Goal: Task Accomplishment & Management: Manage account settings

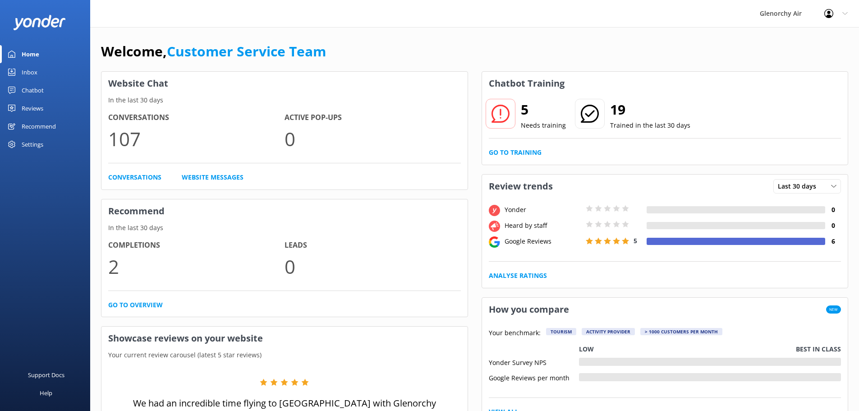
click at [31, 102] on div "Reviews" at bounding box center [33, 108] width 22 height 18
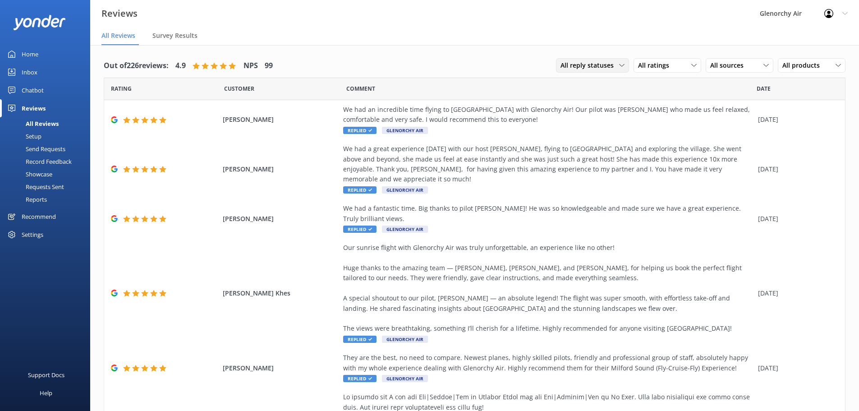
click at [586, 61] on span "All reply statuses" at bounding box center [589, 65] width 59 height 10
drag, startPoint x: 571, startPoint y: 113, endPoint x: 570, endPoint y: 102, distance: 10.9
click at [570, 102] on div "All reply statuses Needs a reply Does not need reply" at bounding box center [596, 101] width 81 height 55
click at [569, 67] on span "All reply statuses" at bounding box center [589, 65] width 59 height 10
click at [562, 102] on div "Needs a reply" at bounding box center [578, 102] width 35 height 9
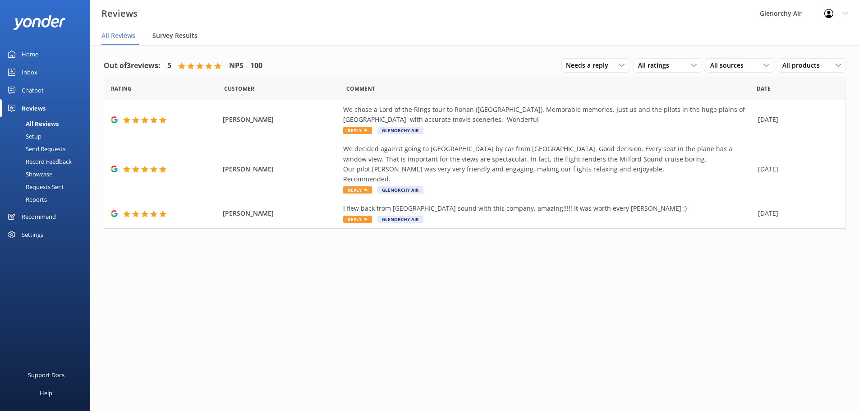
click at [165, 41] on div "Survey Results" at bounding box center [176, 36] width 49 height 18
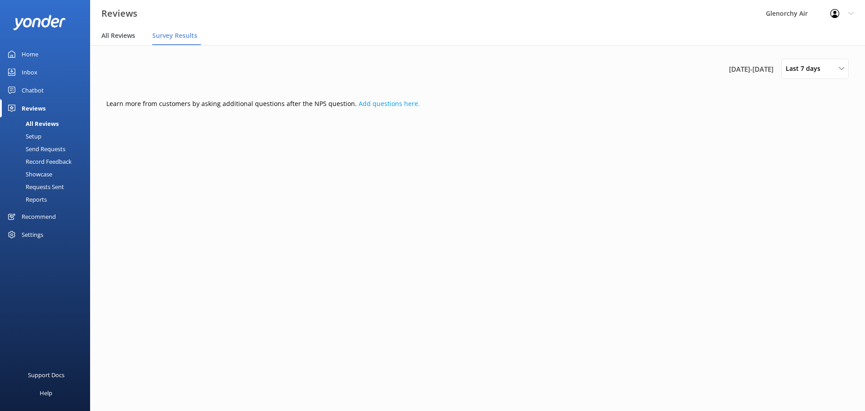
click at [116, 38] on span "All Reviews" at bounding box center [118, 35] width 34 height 9
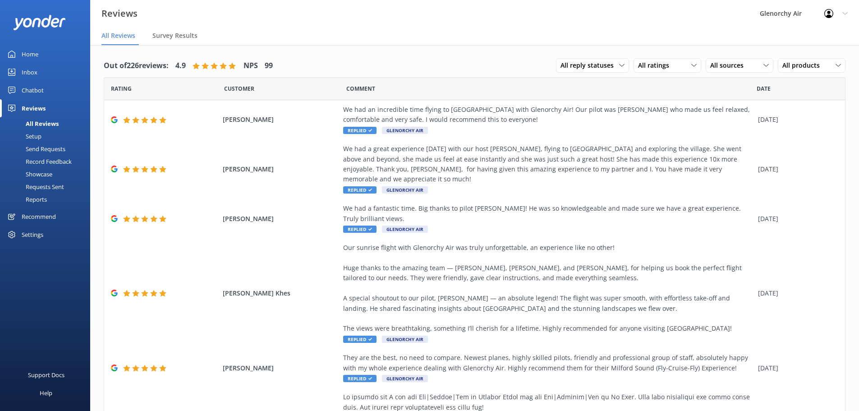
click at [47, 127] on div "All Reviews" at bounding box center [31, 123] width 53 height 13
